Goal: Task Accomplishment & Management: Complete application form

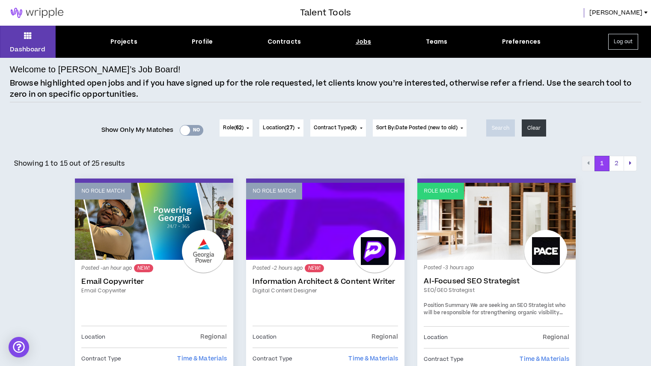
scroll to position [879, 0]
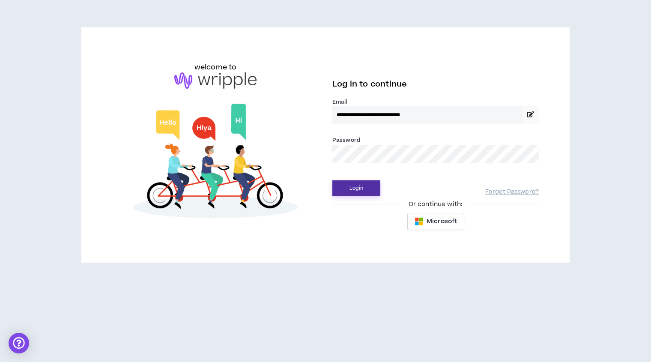
click at [363, 184] on button "Login" at bounding box center [356, 188] width 48 height 16
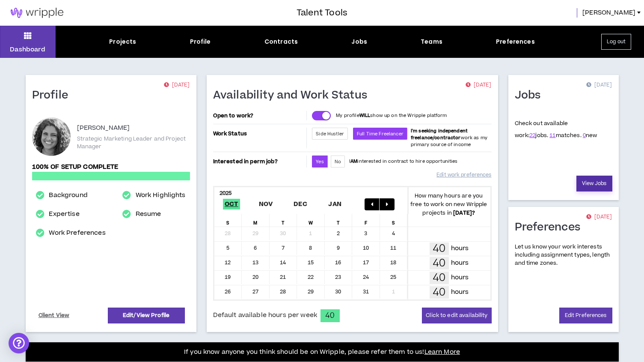
click at [589, 184] on link "View Jobs" at bounding box center [595, 183] width 36 height 16
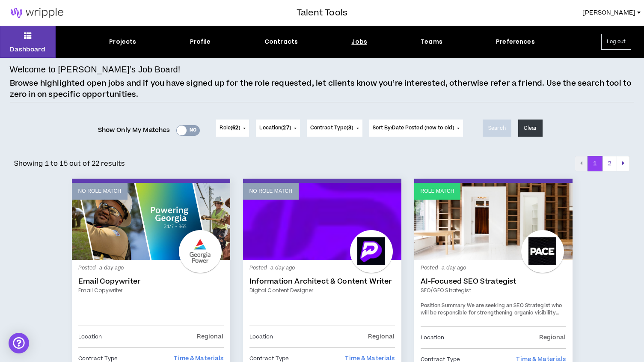
click at [210, 156] on div "Showing 1 to 15 out of 22 results 1 2" at bounding box center [322, 163] width 616 height 15
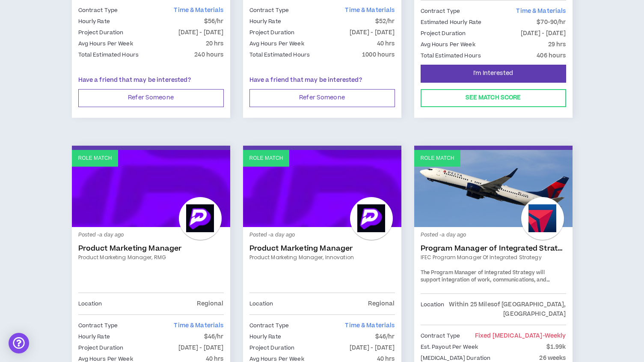
scroll to position [415, 0]
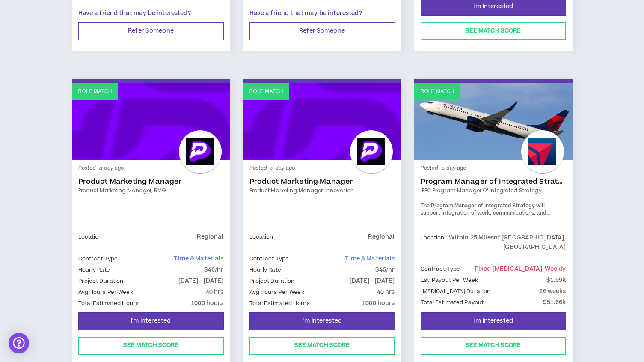
click at [455, 142] on link "Role Match" at bounding box center [493, 121] width 158 height 77
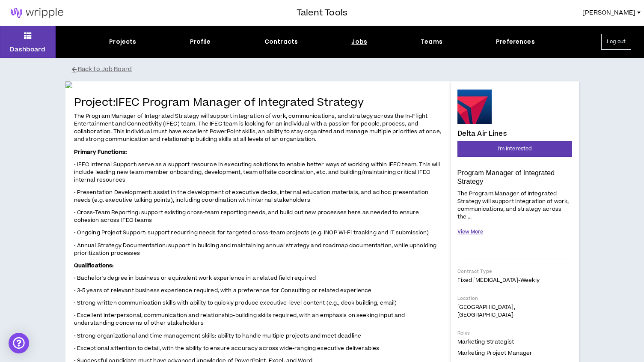
click at [466, 231] on button "View More" at bounding box center [471, 231] width 26 height 15
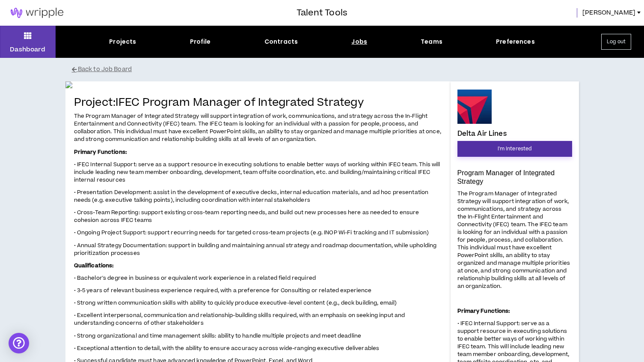
click at [489, 146] on button "I'm Interested" at bounding box center [515, 149] width 115 height 16
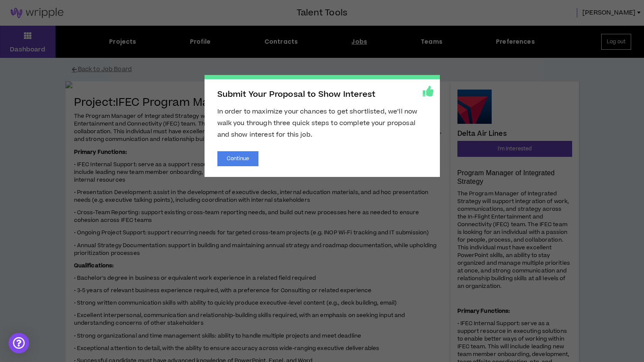
click at [113, 177] on span "Submit Your Proposal to Show Interest In order to maximize your chances to get …" at bounding box center [322, 181] width 644 height 362
click at [236, 158] on button "Continue" at bounding box center [238, 158] width 42 height 15
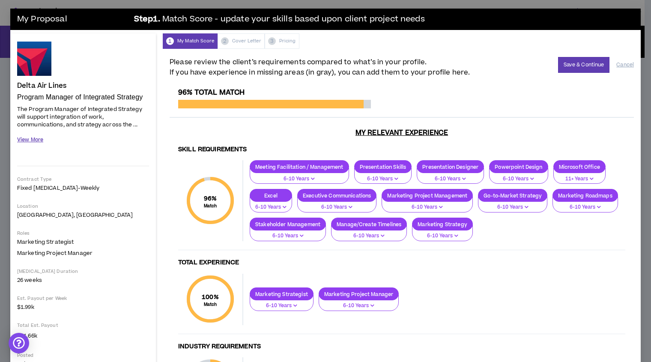
click at [39, 135] on button "View More" at bounding box center [30, 139] width 26 height 15
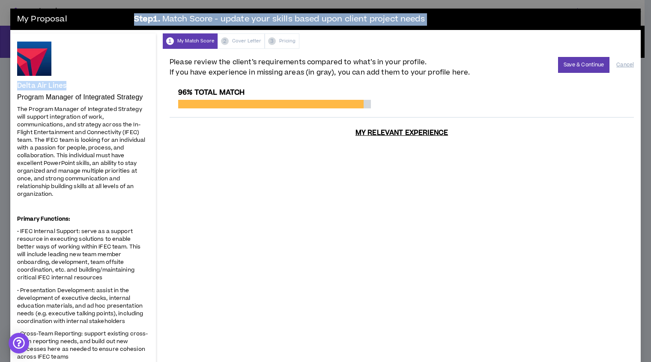
drag, startPoint x: 116, startPoint y: 18, endPoint x: 110, endPoint y: 89, distance: 70.9
click at [617, 65] on button "Cancel" at bounding box center [625, 64] width 18 height 15
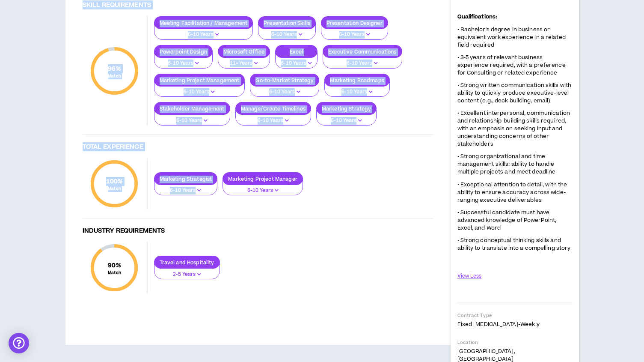
scroll to position [610, 0]
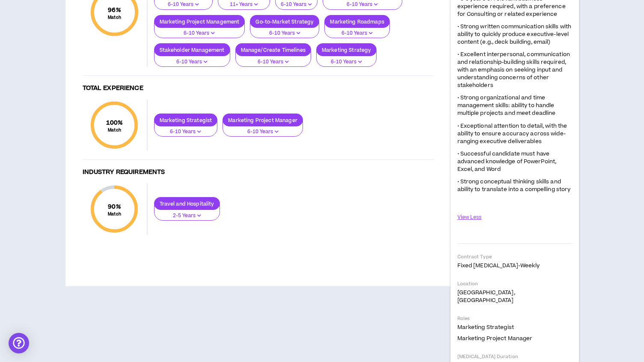
drag, startPoint x: 77, startPoint y: 109, endPoint x: 291, endPoint y: 59, distance: 219.9
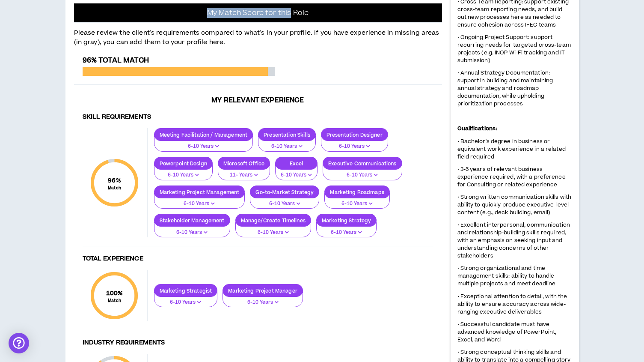
scroll to position [439, 0]
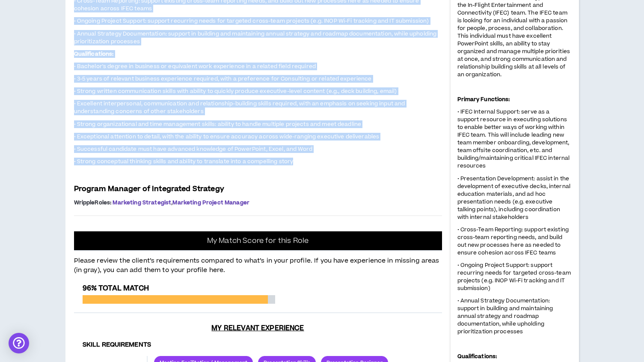
scroll to position [206, 0]
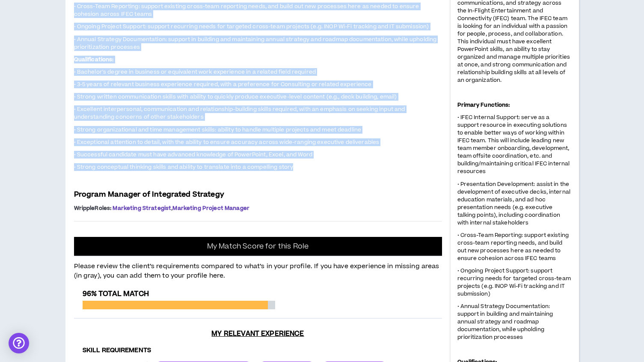
drag, startPoint x: 303, startPoint y: 142, endPoint x: 71, endPoint y: 101, distance: 236.0
click at [71, 101] on div "Project: IFEC Program Manager of Integrated Strategy The Program Manager of Int…" at bounding box center [257, 282] width 385 height 814
copy div "Project: IFEC Program Manager of Integrated Strategy The Program Manager of Int…"
